Goal: Check status: Check status

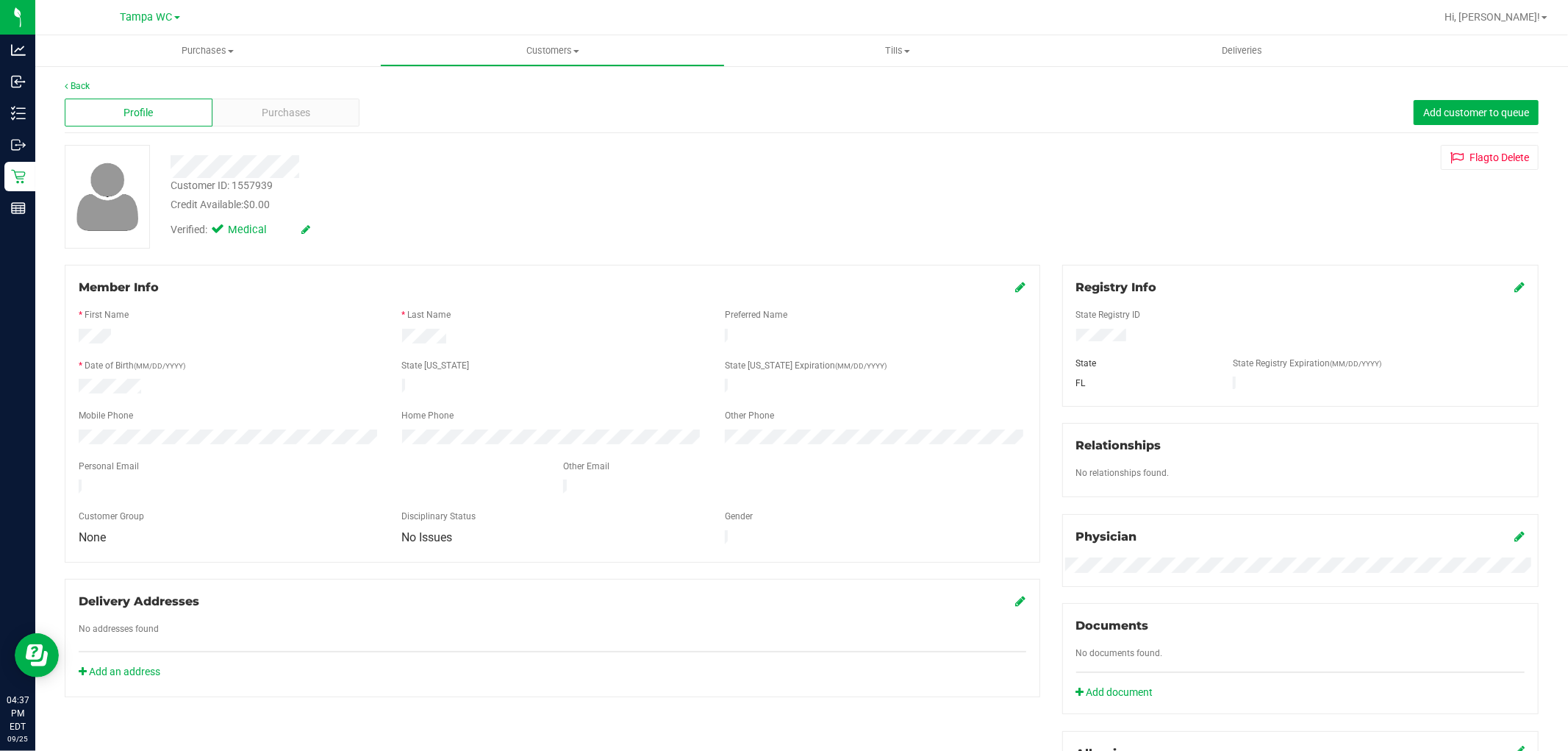
drag, startPoint x: 1145, startPoint y: 166, endPoint x: 1138, endPoint y: 153, distance: 14.8
click at [1144, 166] on div "Flag to Delete" at bounding box center [1300, 157] width 498 height 25
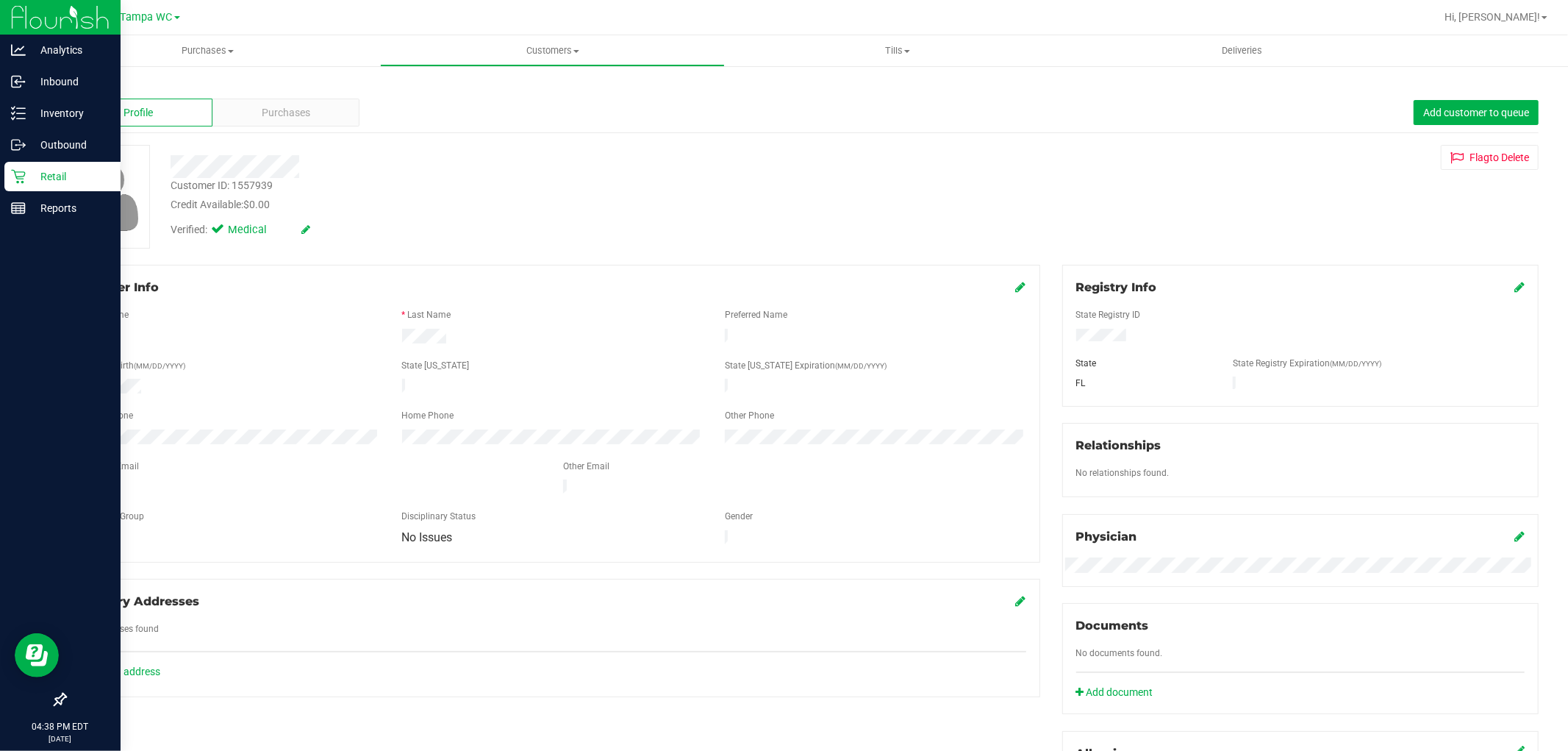
click at [66, 168] on p "Retail" at bounding box center [70, 176] width 89 height 18
